Goal: Task Accomplishment & Management: Use online tool/utility

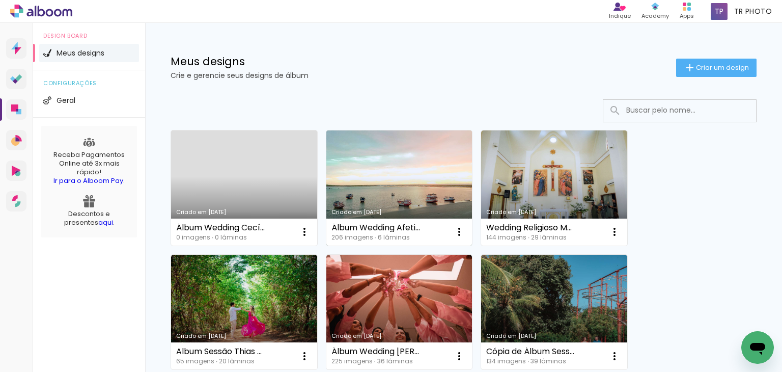
click at [411, 168] on link "Criado em [DATE]" at bounding box center [399, 187] width 146 height 115
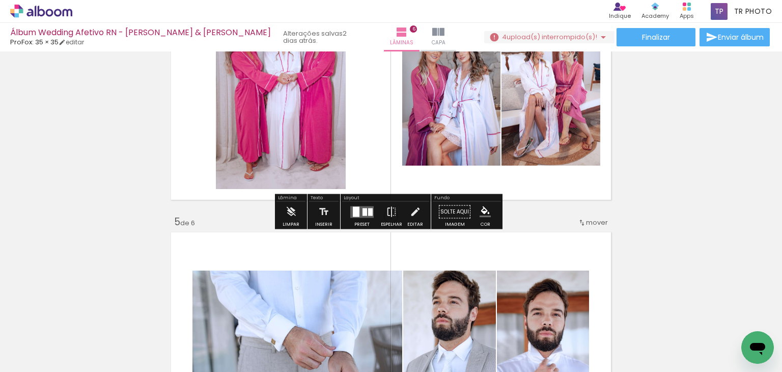
scroll to position [915, 0]
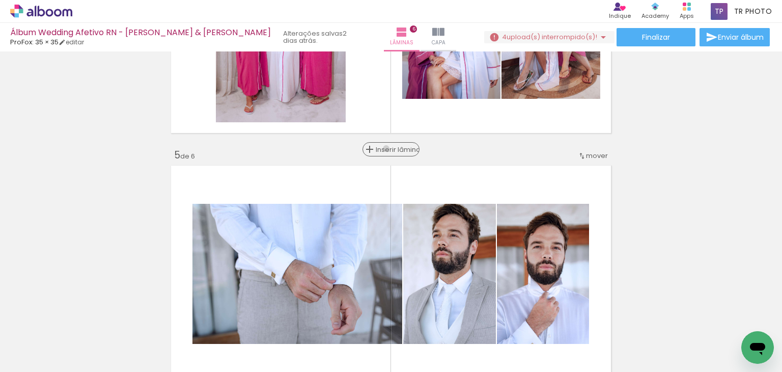
click at [388, 148] on span "Inserir lâmina" at bounding box center [396, 149] width 40 height 7
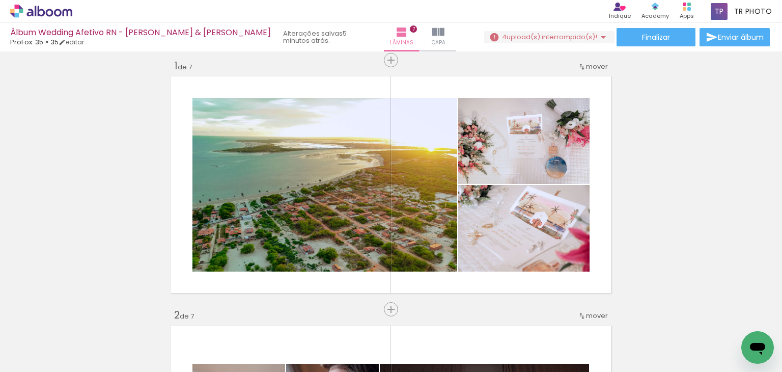
scroll to position [0, 0]
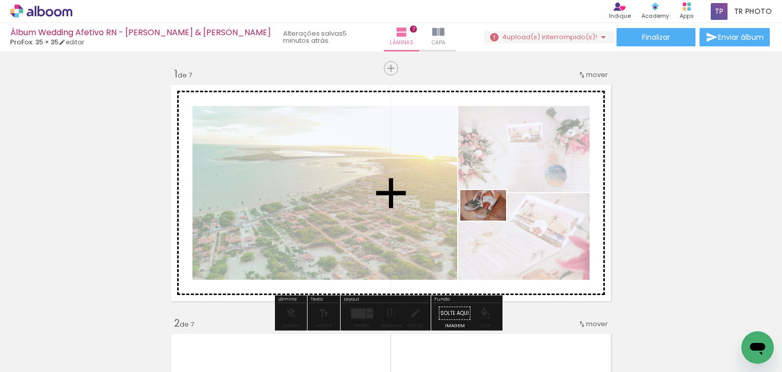
drag, startPoint x: 128, startPoint y: 346, endPoint x: 491, endPoint y: 220, distance: 383.6
click at [491, 220] on quentale-workspace at bounding box center [391, 186] width 782 height 372
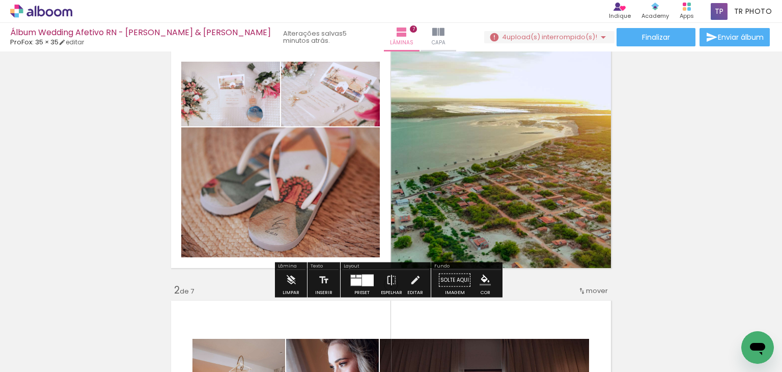
scroll to position [51, 0]
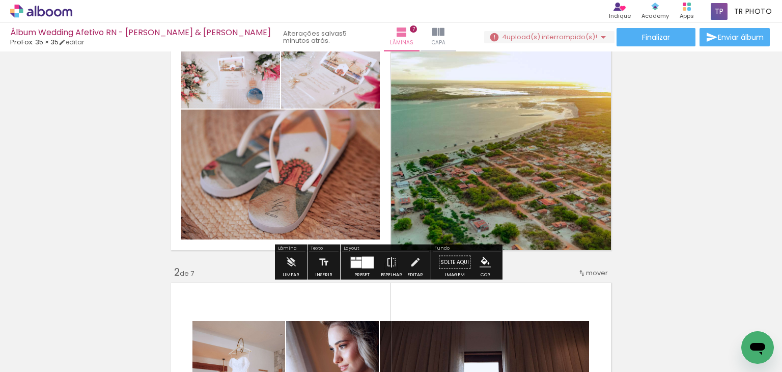
click at [363, 261] on div at bounding box center [368, 262] width 12 height 12
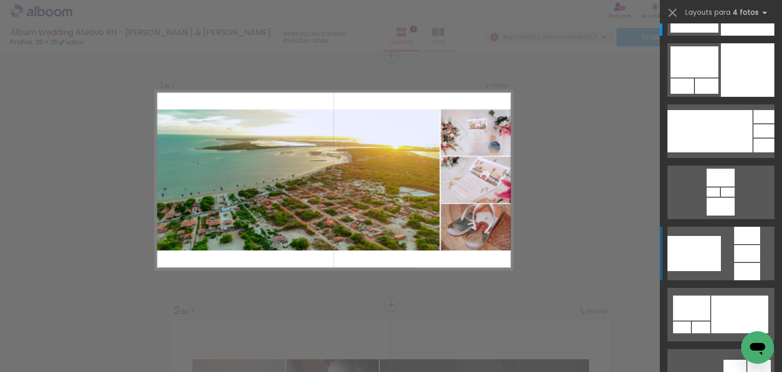
scroll to position [102, 0]
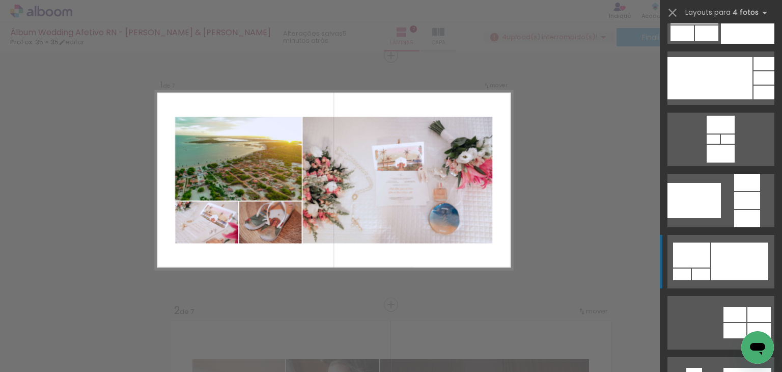
click at [718, 261] on div at bounding box center [739, 261] width 57 height 38
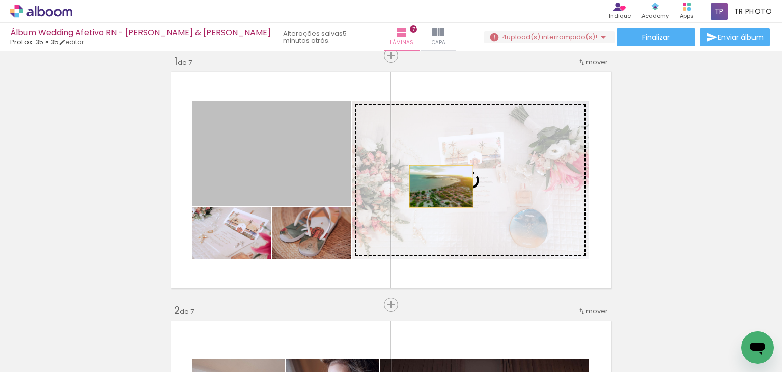
drag, startPoint x: 298, startPoint y: 165, endPoint x: 437, endPoint y: 186, distance: 140.5
click at [0, 0] on slot at bounding box center [0, 0] width 0 height 0
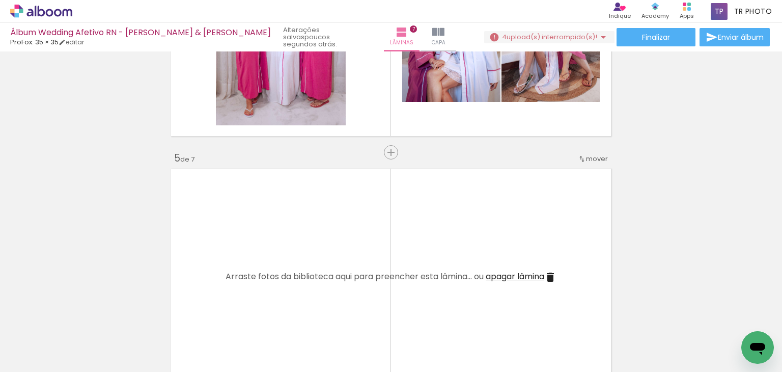
scroll to position [1018, 0]
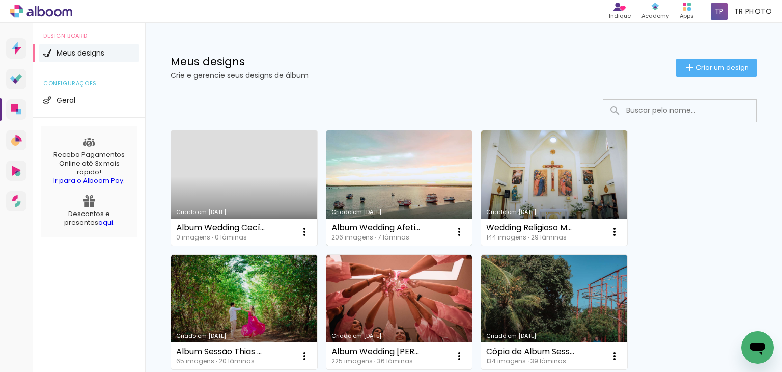
click at [399, 163] on link "Criado em [DATE]" at bounding box center [399, 187] width 146 height 115
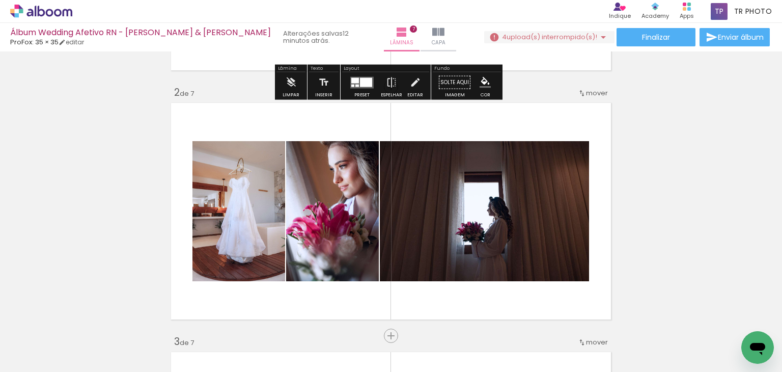
scroll to position [255, 0]
